Goal: Task Accomplishment & Management: Use online tool/utility

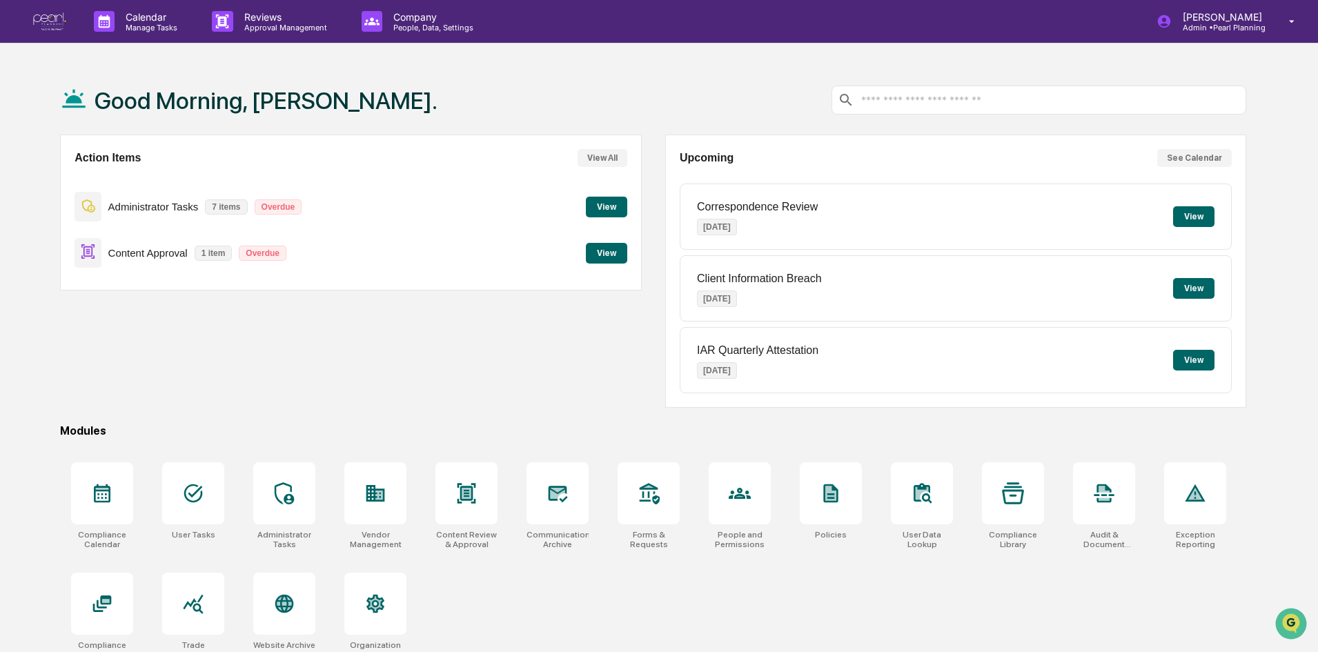
click at [602, 250] on button "View" at bounding box center [606, 253] width 41 height 21
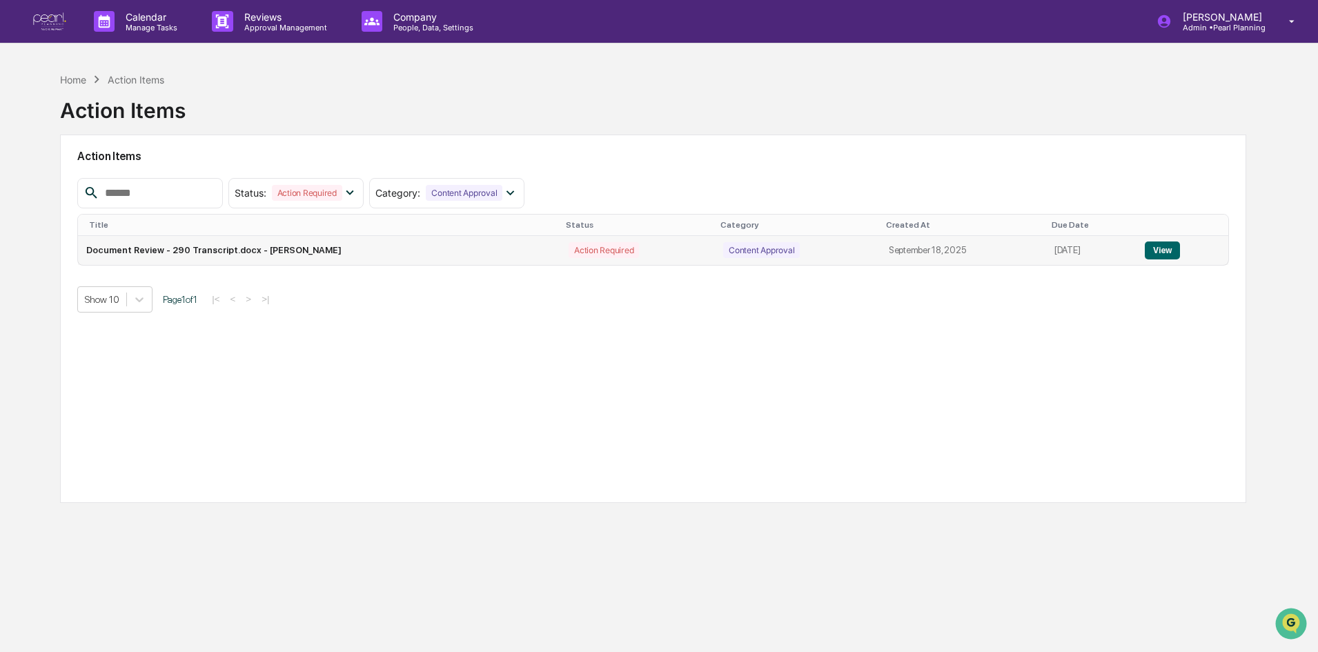
click at [1164, 249] on button "View" at bounding box center [1161, 250] width 35 height 18
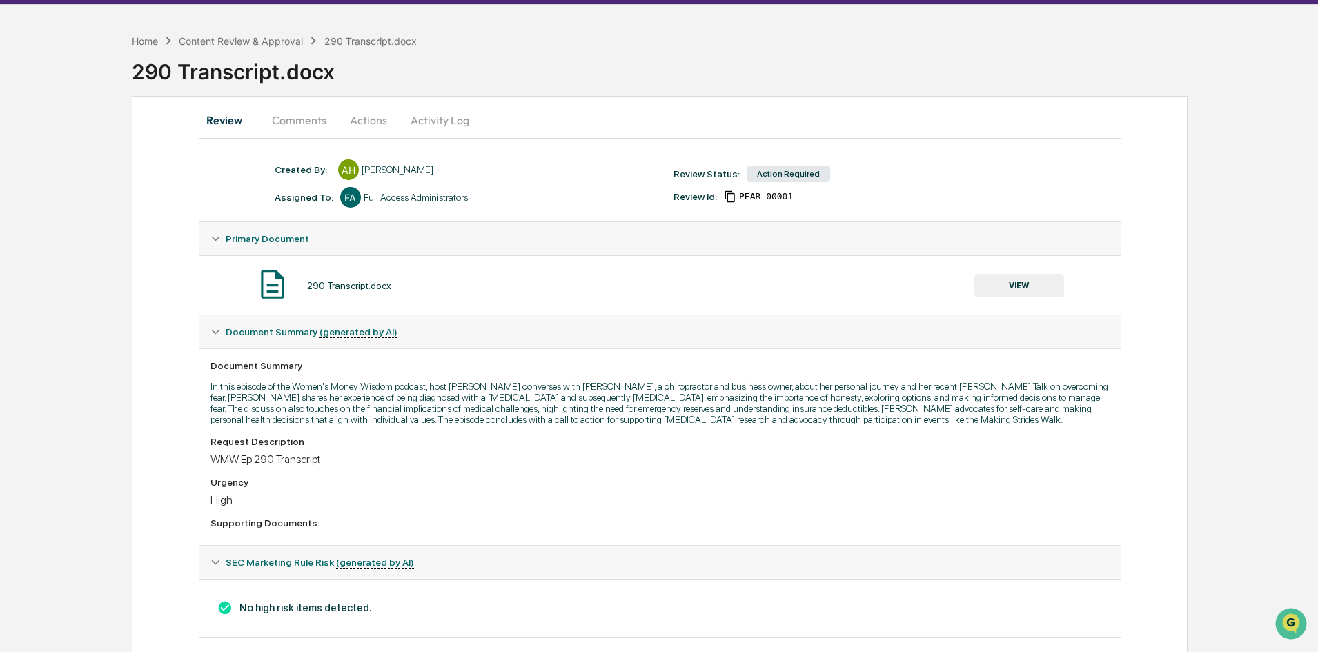
scroll to position [59, 0]
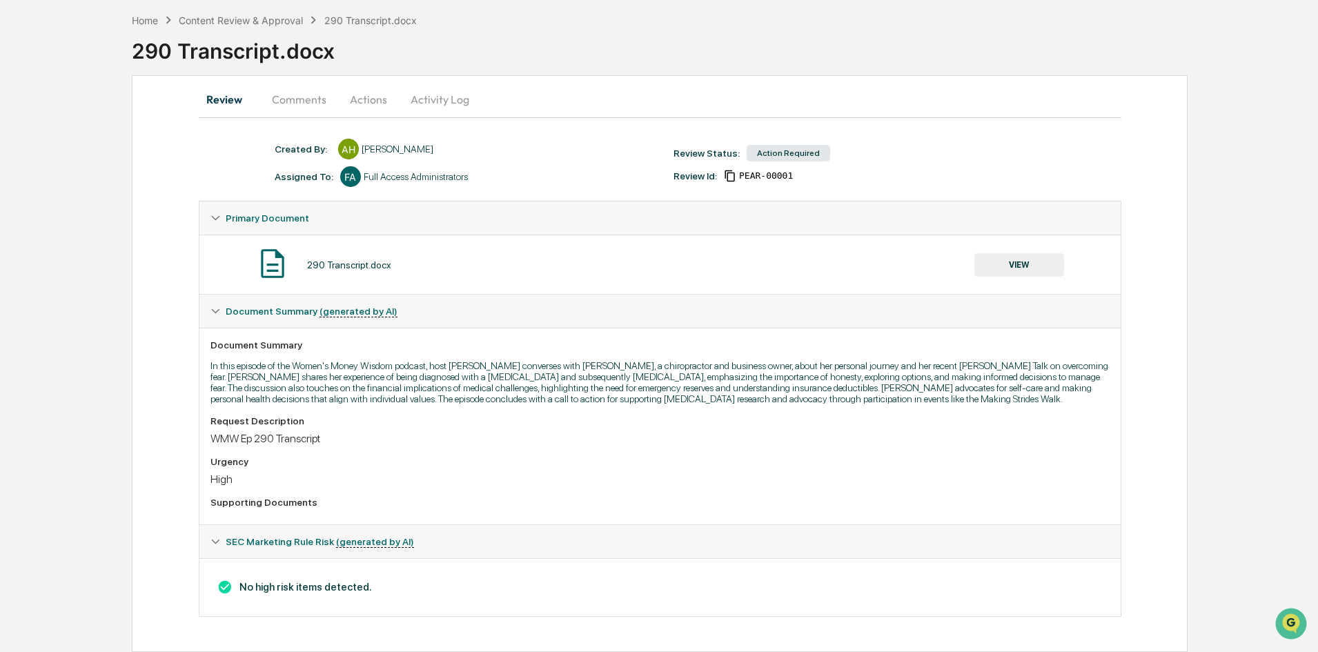
click at [303, 99] on button "Comments" at bounding box center [299, 99] width 77 height 33
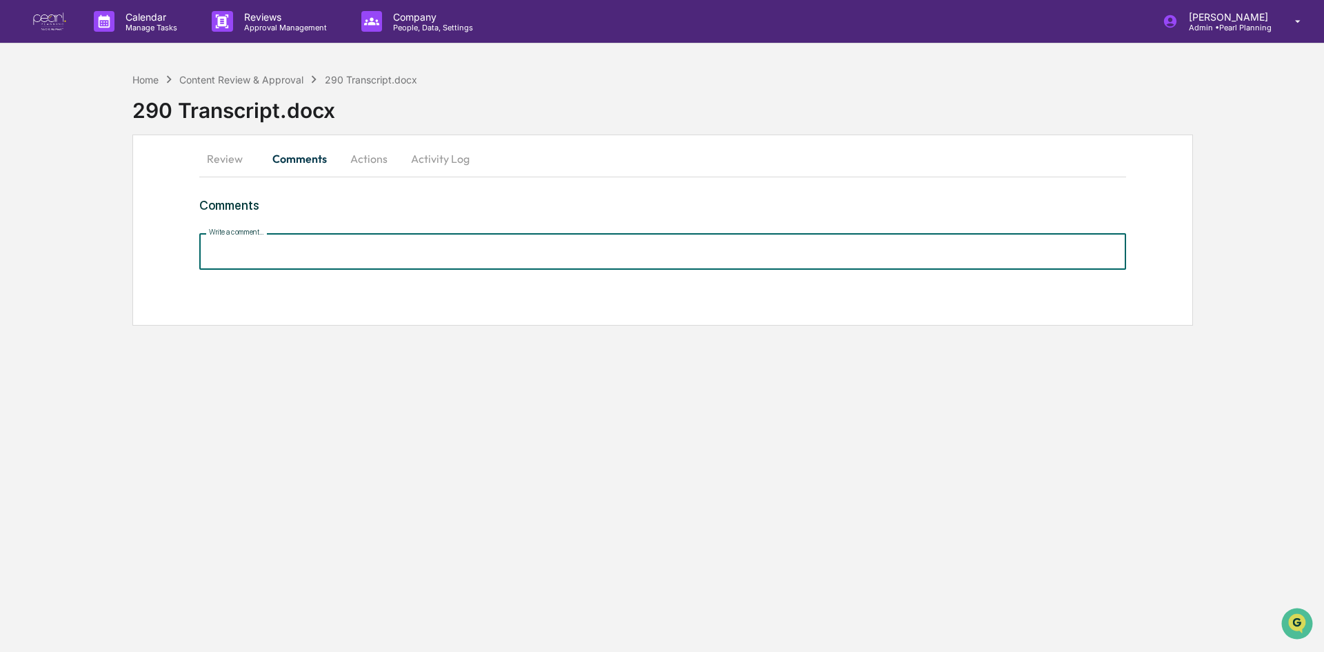
click at [257, 252] on input "Write a comment..." at bounding box center [662, 251] width 927 height 37
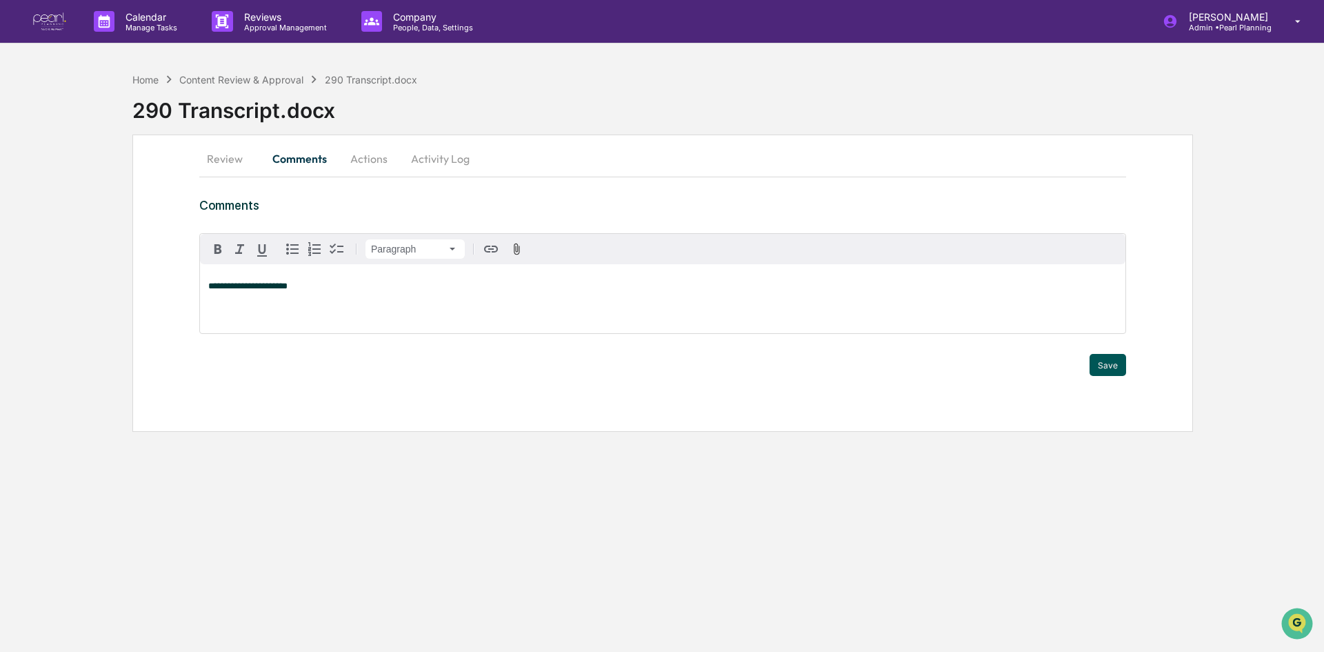
click at [1103, 364] on button "Save" at bounding box center [1108, 365] width 37 height 22
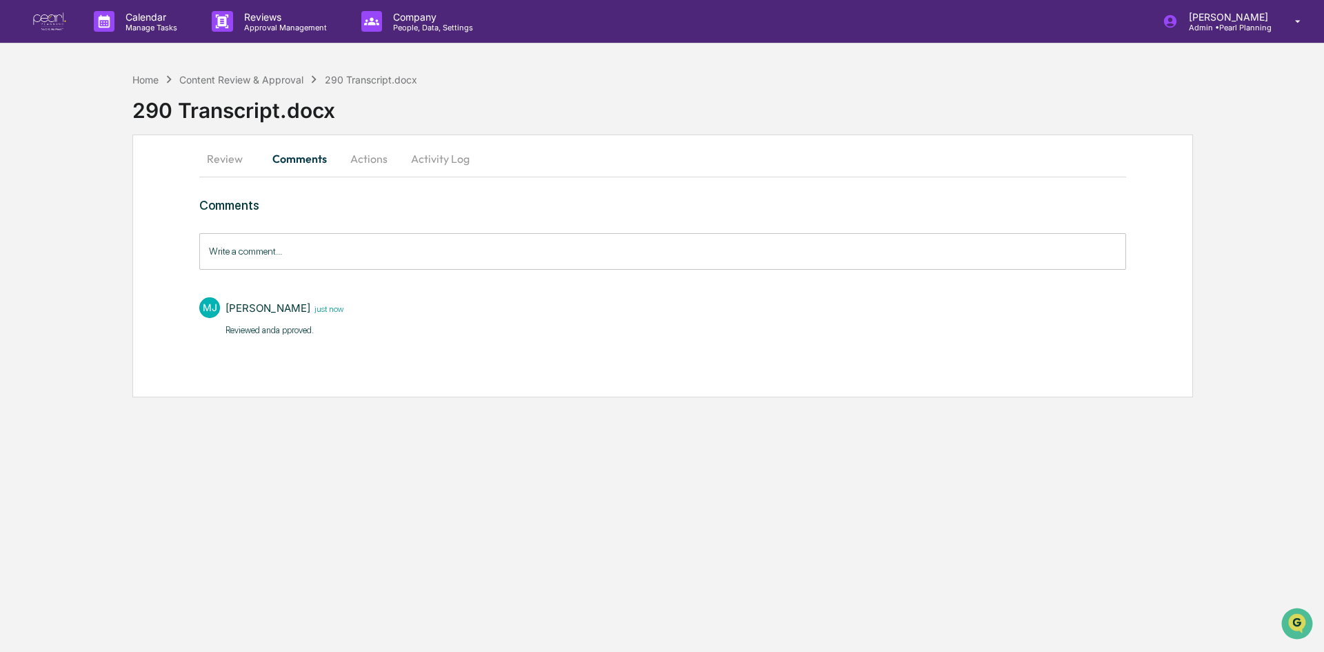
click at [368, 160] on button "Actions" at bounding box center [369, 158] width 62 height 33
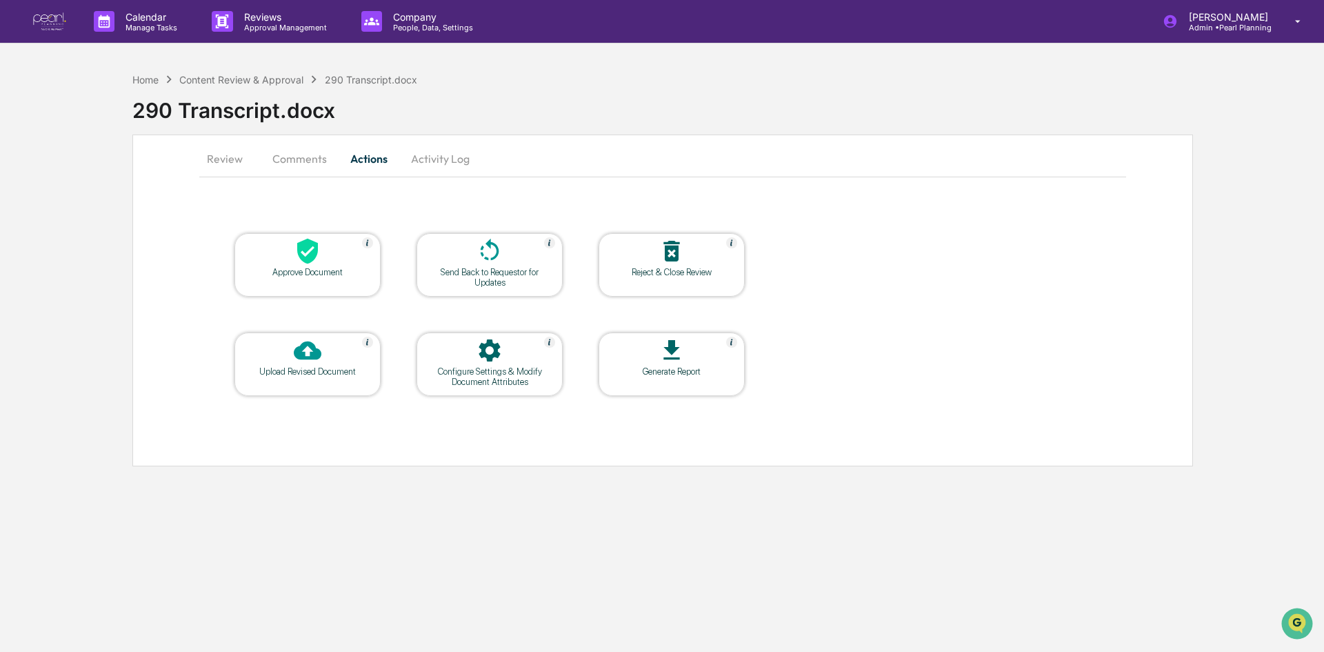
click at [297, 266] on div at bounding box center [308, 252] width 138 height 30
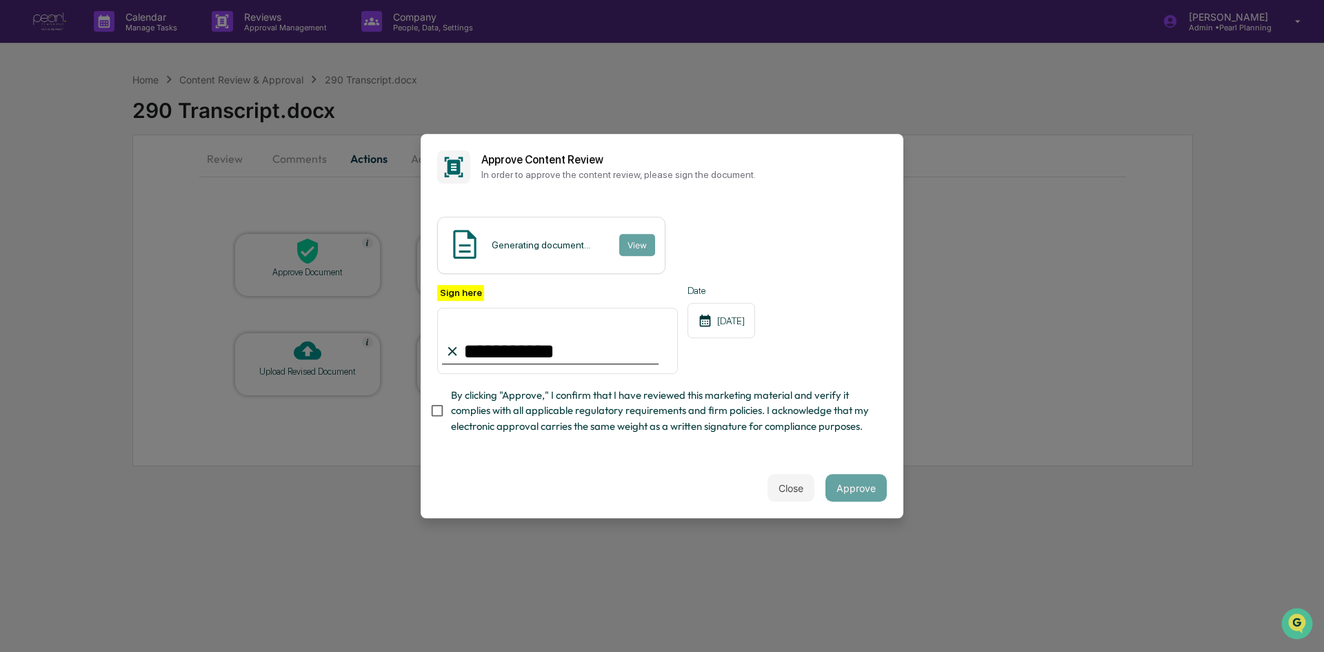
type input "**********"
click at [712, 419] on span "By clicking "Approve," I confirm that I have reviewed this marketing material a…" at bounding box center [663, 411] width 425 height 46
click at [874, 490] on button "Approve" at bounding box center [856, 488] width 61 height 28
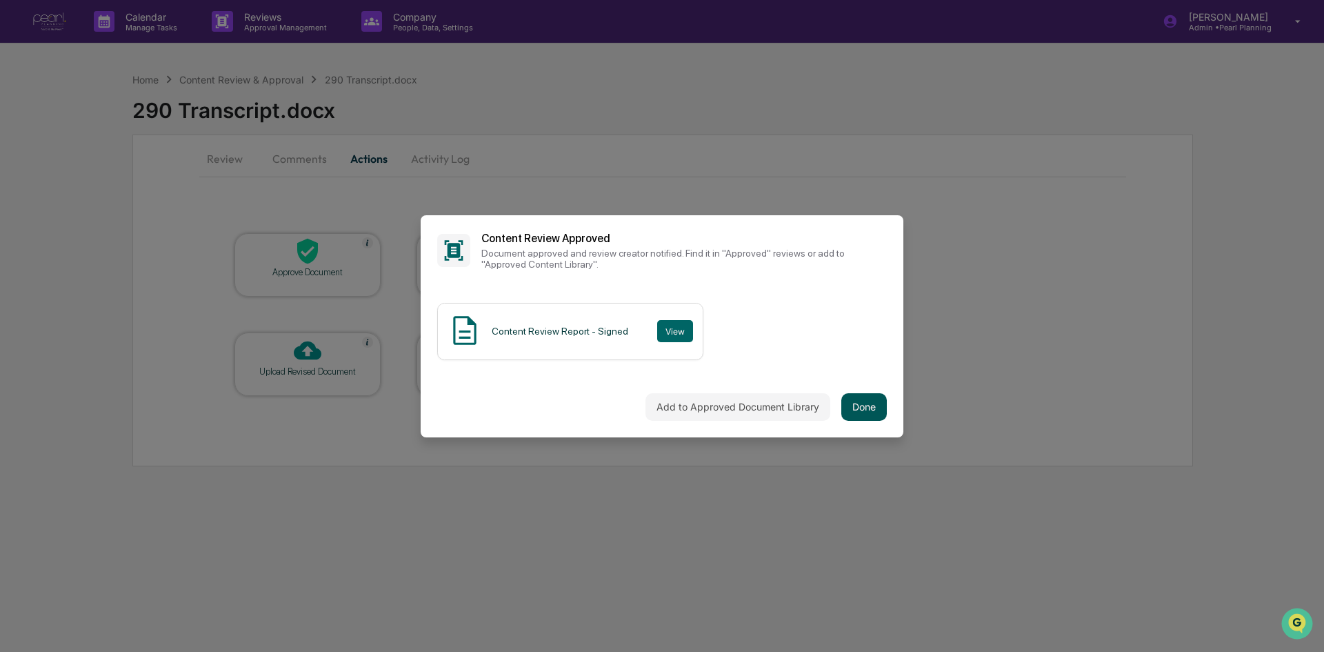
click at [862, 401] on button "Done" at bounding box center [865, 407] width 46 height 28
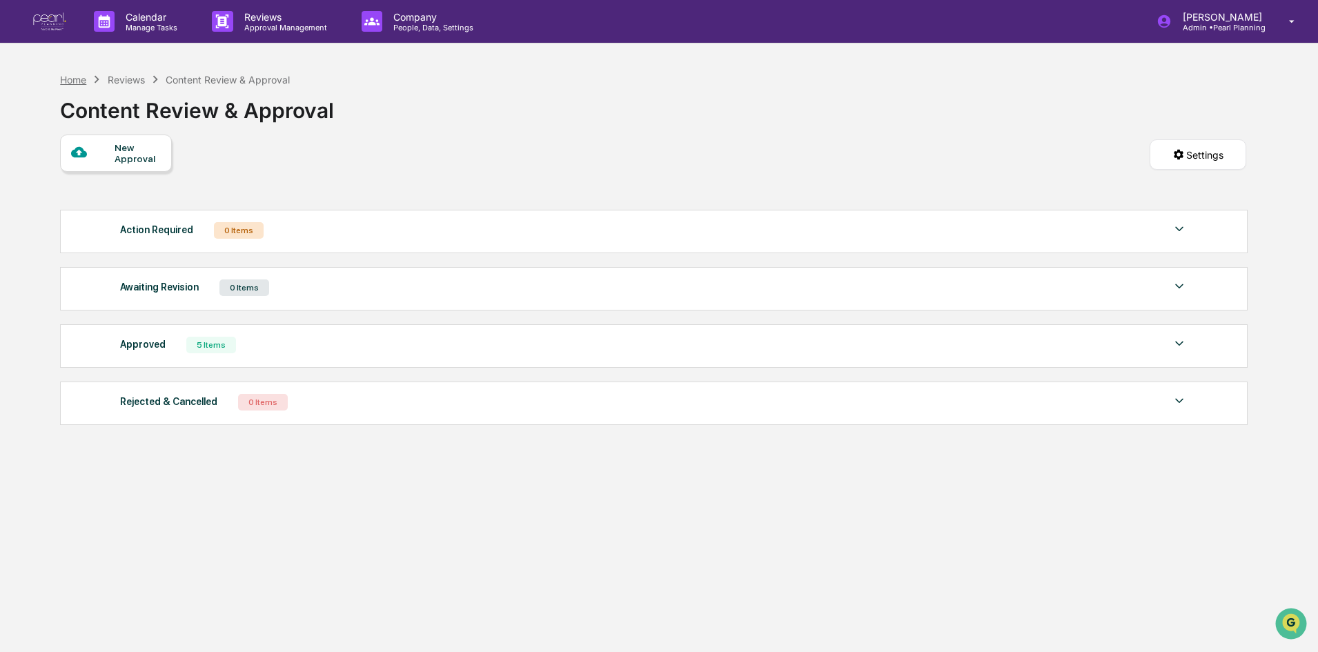
click at [68, 78] on div "Home" at bounding box center [73, 80] width 26 height 12
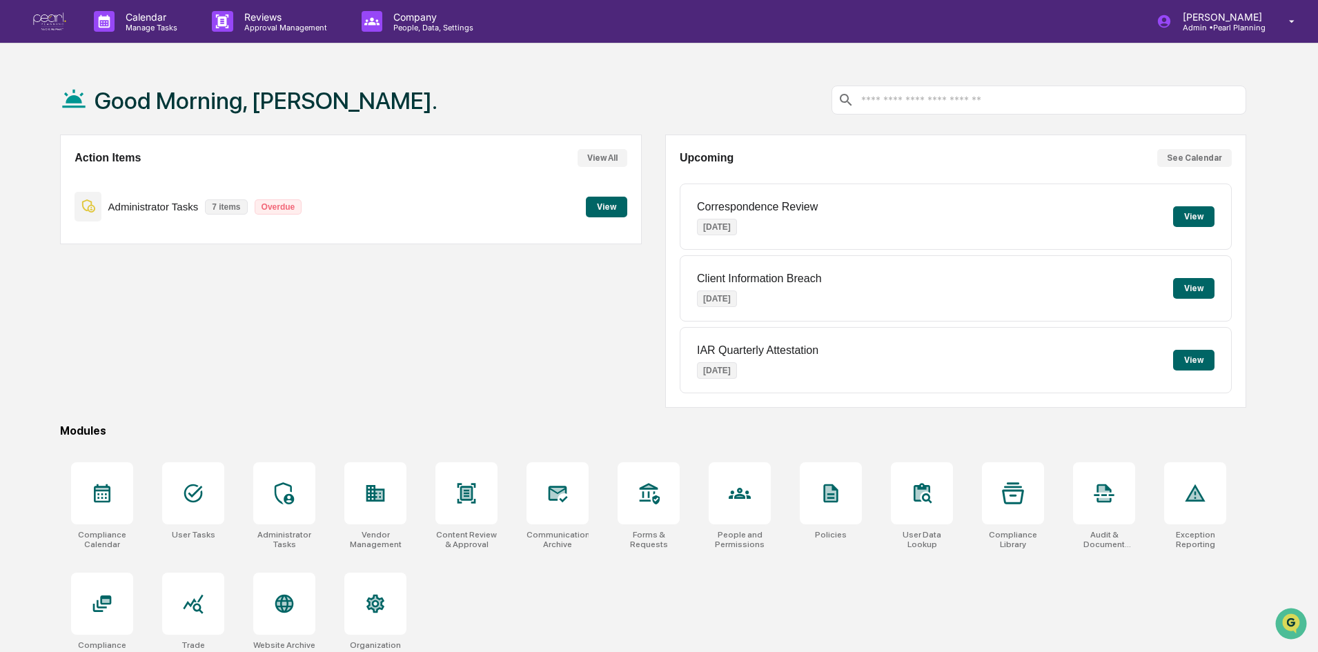
click at [1197, 366] on button "View" at bounding box center [1193, 360] width 41 height 21
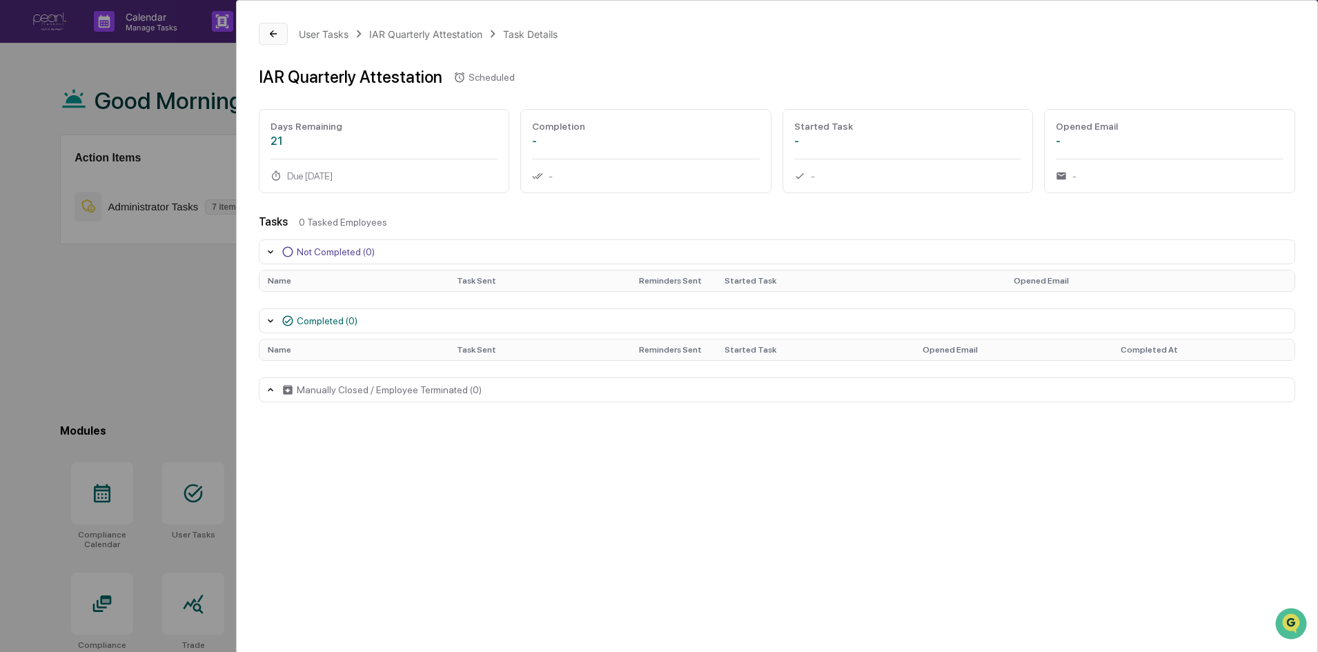
click at [281, 40] on button at bounding box center [273, 34] width 29 height 22
